Goal: Obtain resource: Download file/media

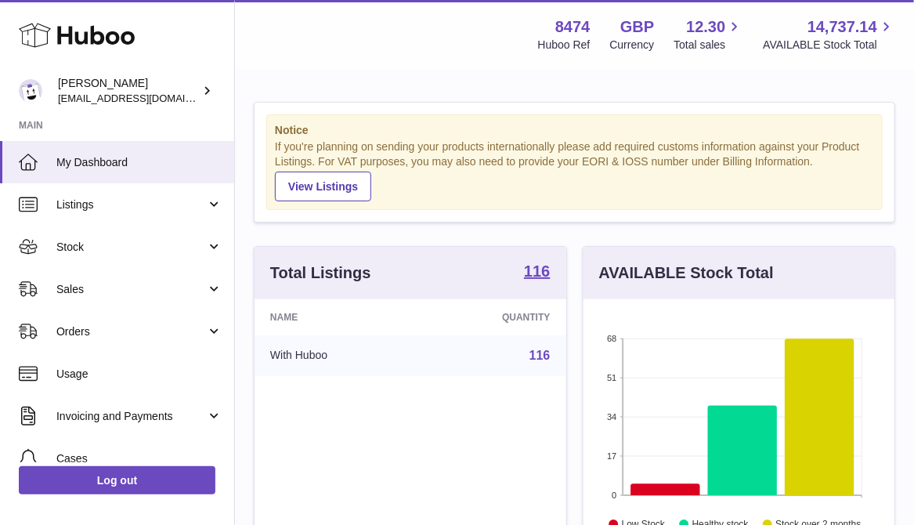
scroll to position [782883, 782815]
click at [666, 489] on icon at bounding box center [665, 490] width 70 height 12
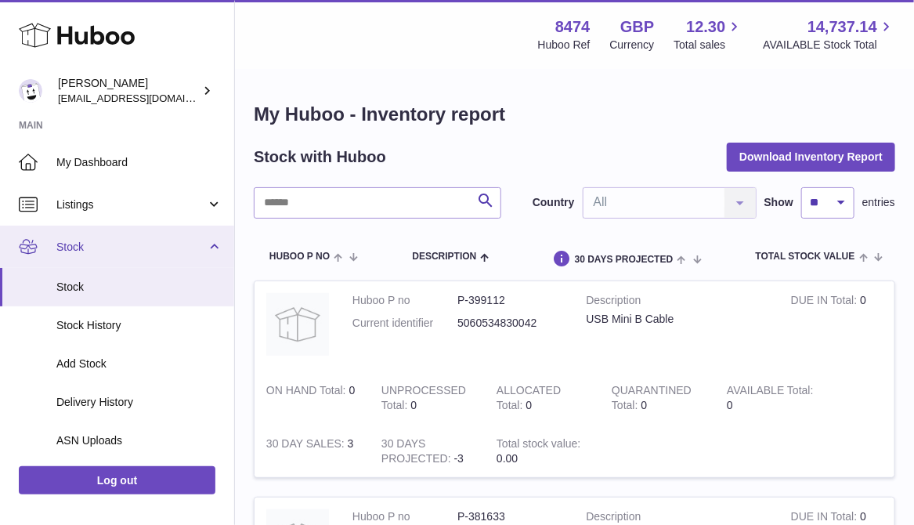
click at [87, 244] on span "Stock" at bounding box center [131, 247] width 150 height 15
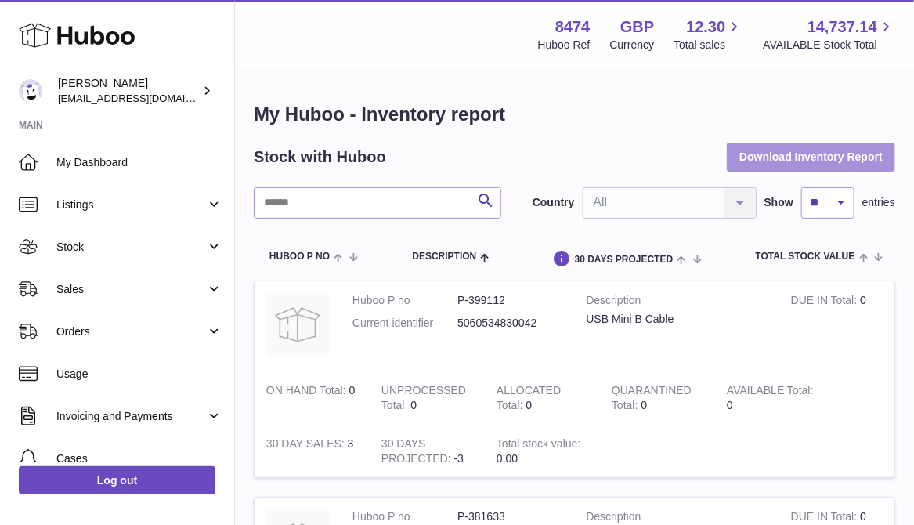
click at [780, 150] on button "Download Inventory Report" at bounding box center [811, 157] width 168 height 28
